Goal: Use online tool/utility: Utilize a website feature to perform a specific function

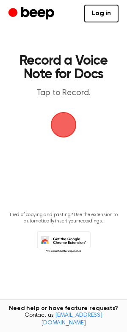
click at [65, 126] on span "button" at bounding box center [64, 125] width 24 height 24
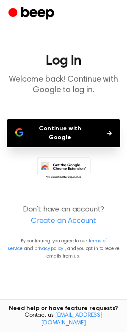
click at [68, 131] on button "Continue with Google" at bounding box center [63, 133] width 113 height 28
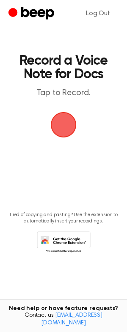
click at [64, 126] on span "button" at bounding box center [64, 125] width 24 height 24
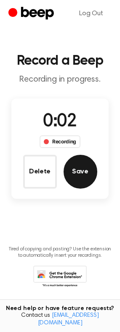
click at [82, 171] on button "Save" at bounding box center [81, 172] width 34 height 34
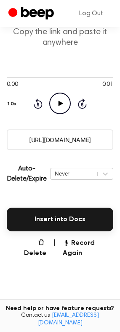
scroll to position [85, 0]
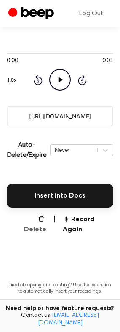
click at [36, 216] on button "Delete" at bounding box center [32, 224] width 30 height 20
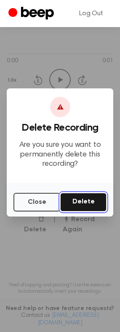
click at [79, 199] on button "Delete" at bounding box center [83, 202] width 46 height 19
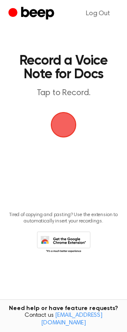
click at [67, 126] on span "button" at bounding box center [63, 124] width 41 height 41
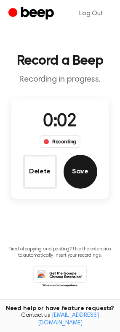
click at [82, 171] on button "Save" at bounding box center [81, 172] width 34 height 34
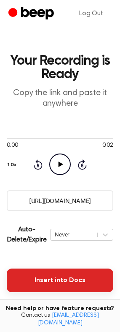
click at [58, 275] on button "Insert into Docs" at bounding box center [60, 280] width 107 height 24
